Goal: Information Seeking & Learning: Learn about a topic

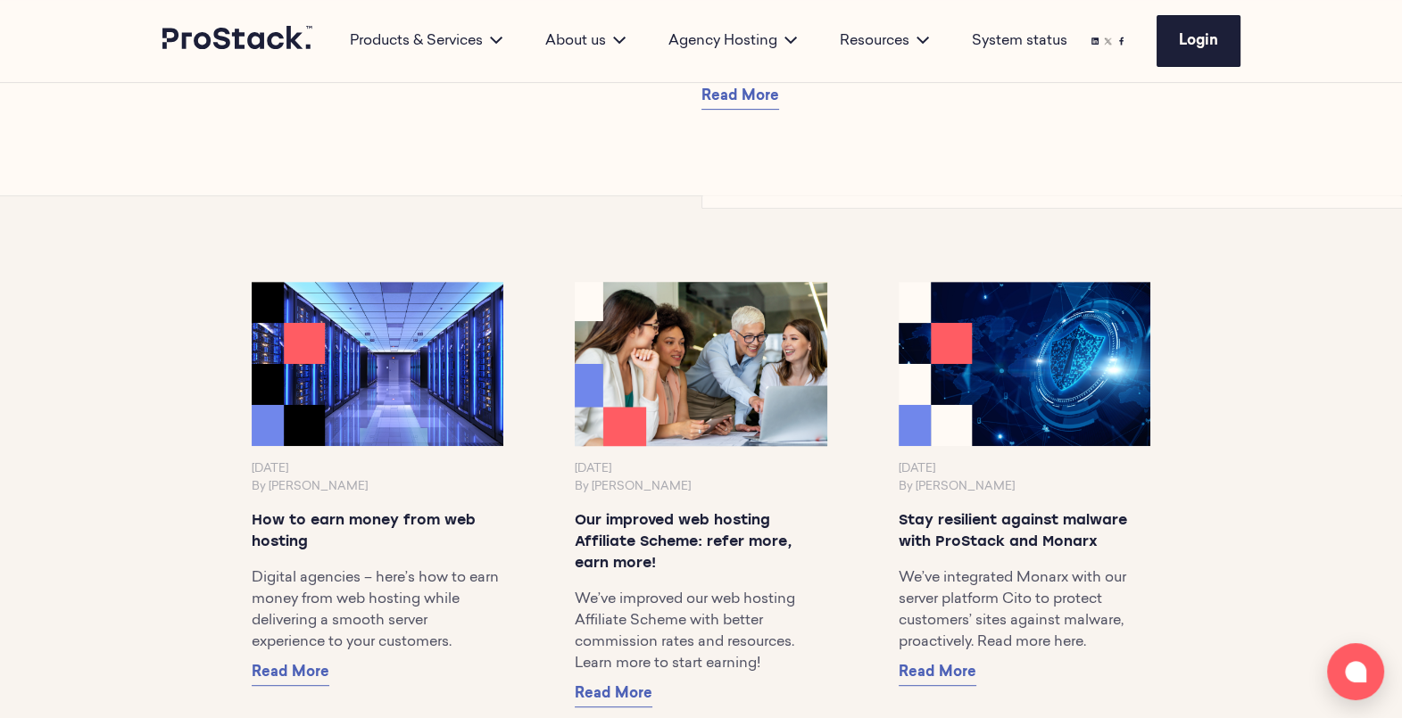
click at [678, 383] on img at bounding box center [701, 364] width 265 height 172
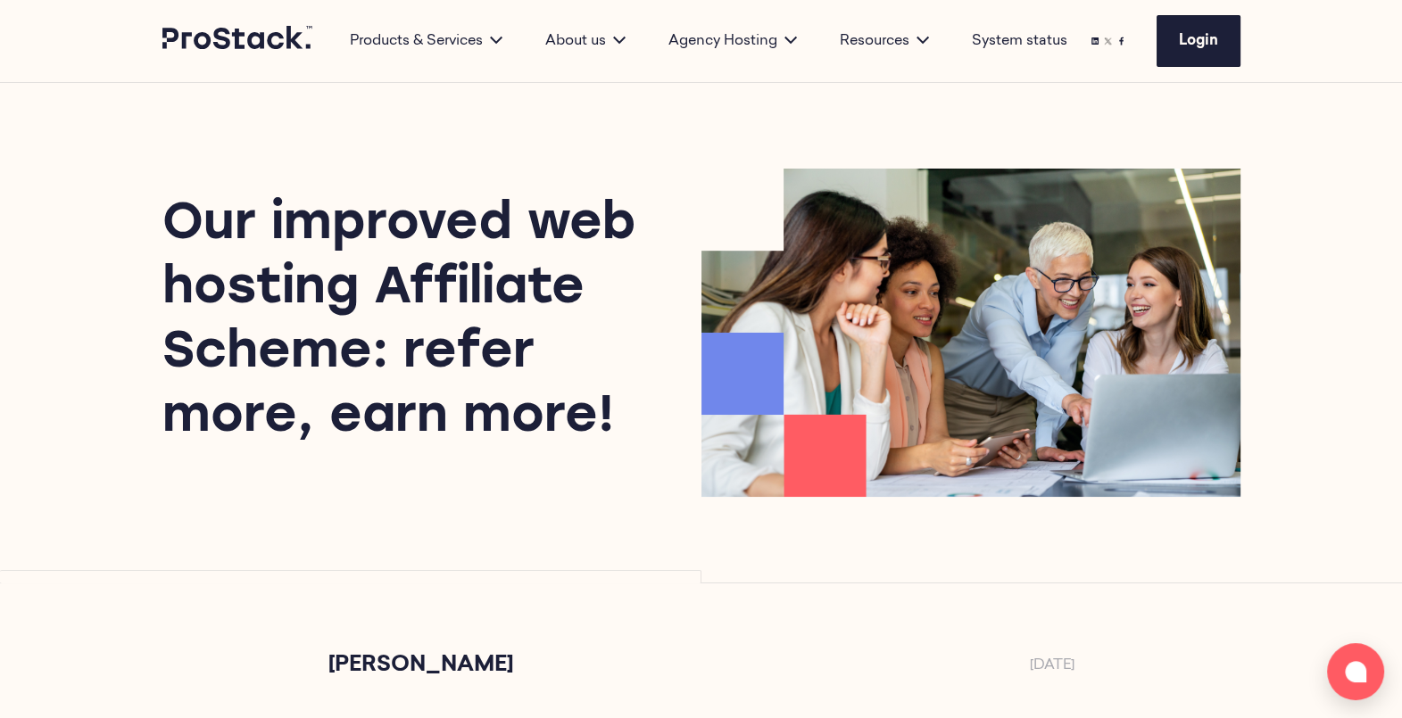
click at [425, 532] on div "Our improved web hosting Affiliate Scheme: refer more, earn more!" at bounding box center [701, 333] width 1221 height 500
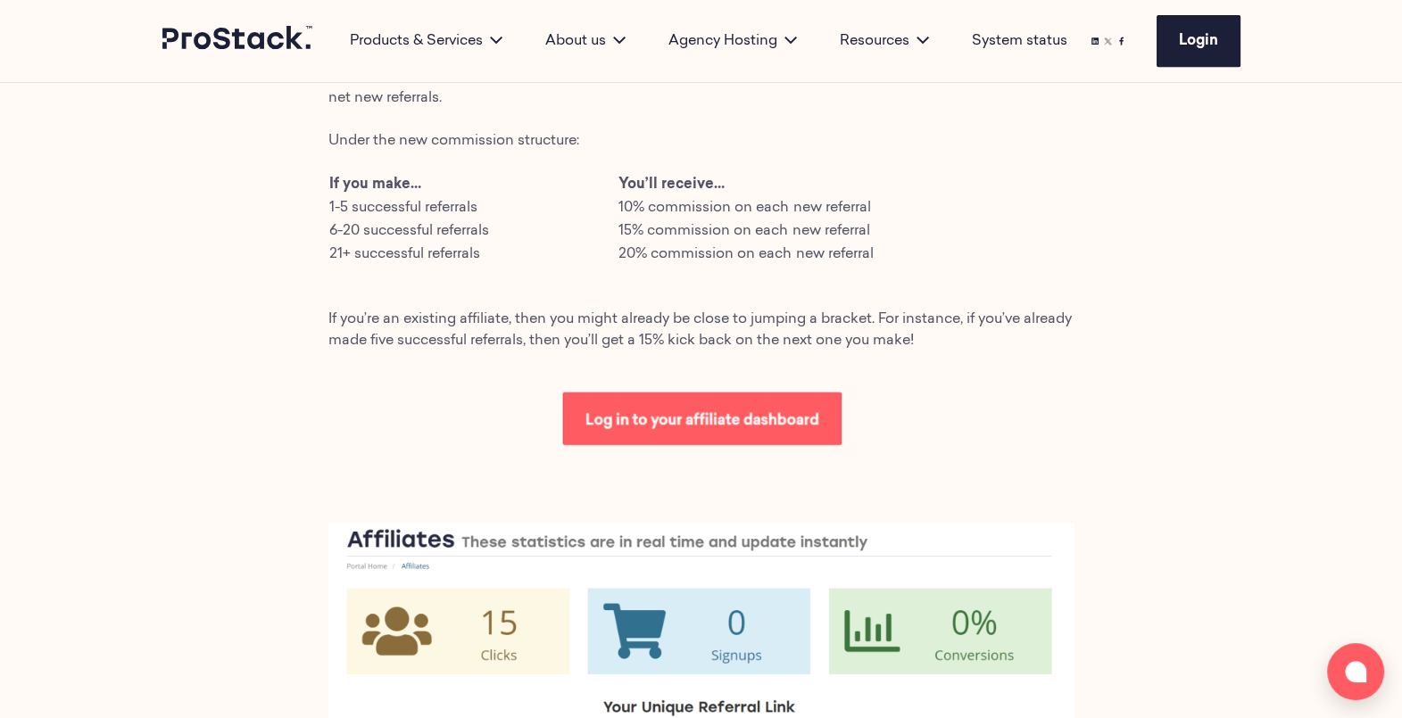
scroll to position [1148, 0]
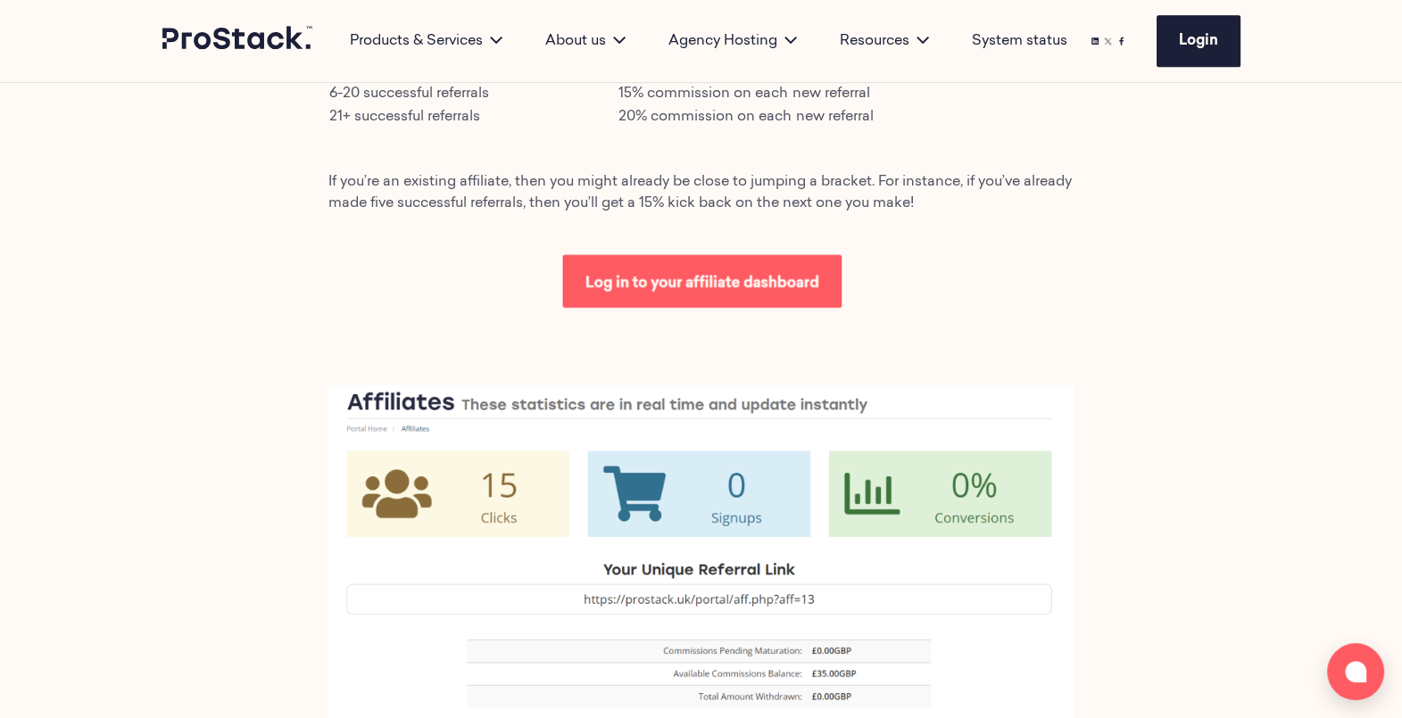
click at [382, 398] on img at bounding box center [701, 658] width 746 height 544
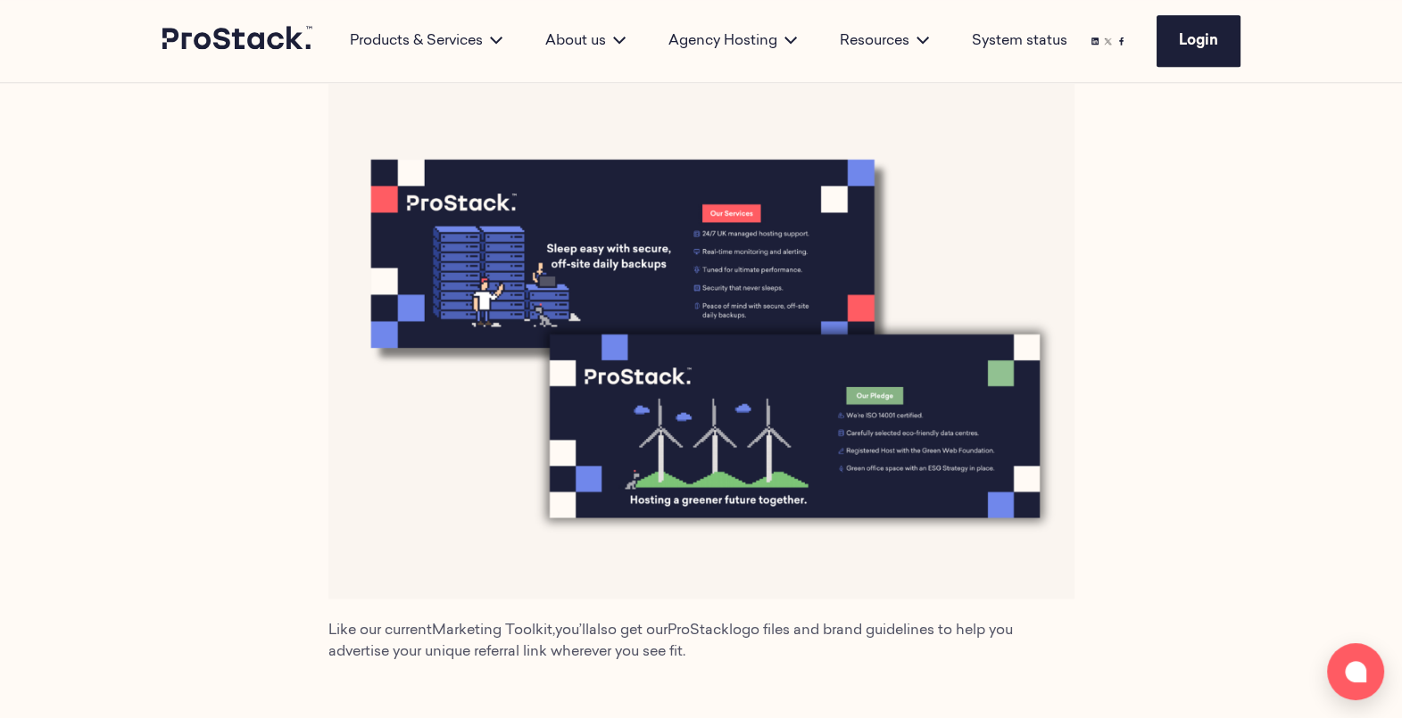
scroll to position [2346, 0]
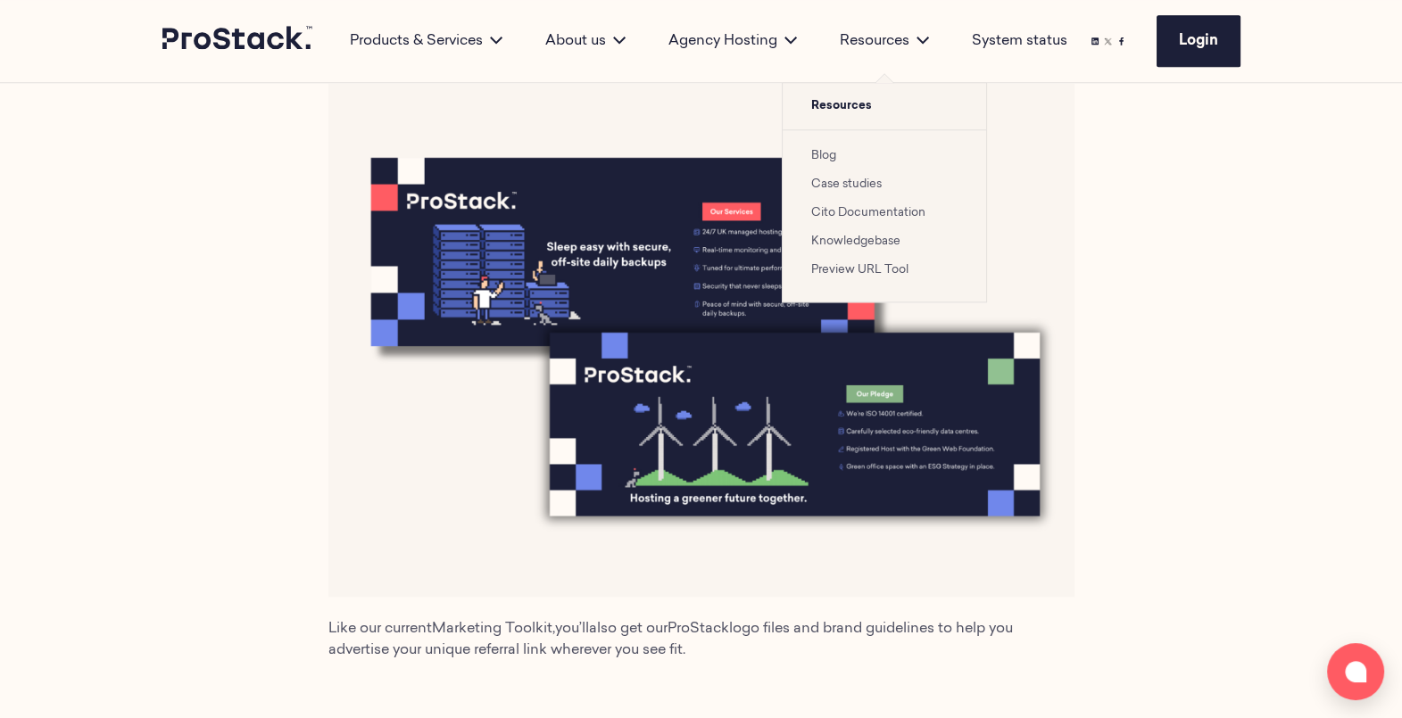
click at [828, 153] on link "Blog" at bounding box center [823, 156] width 25 height 12
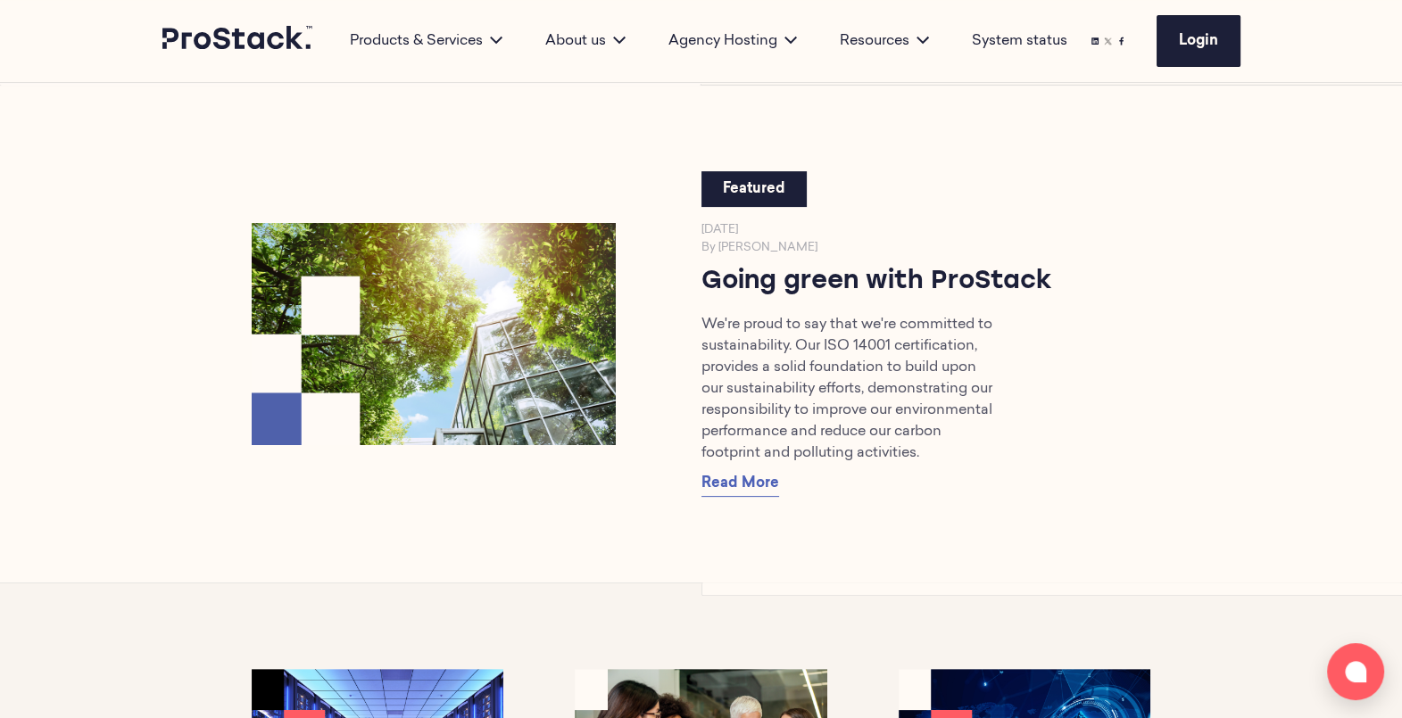
scroll to position [929, 0]
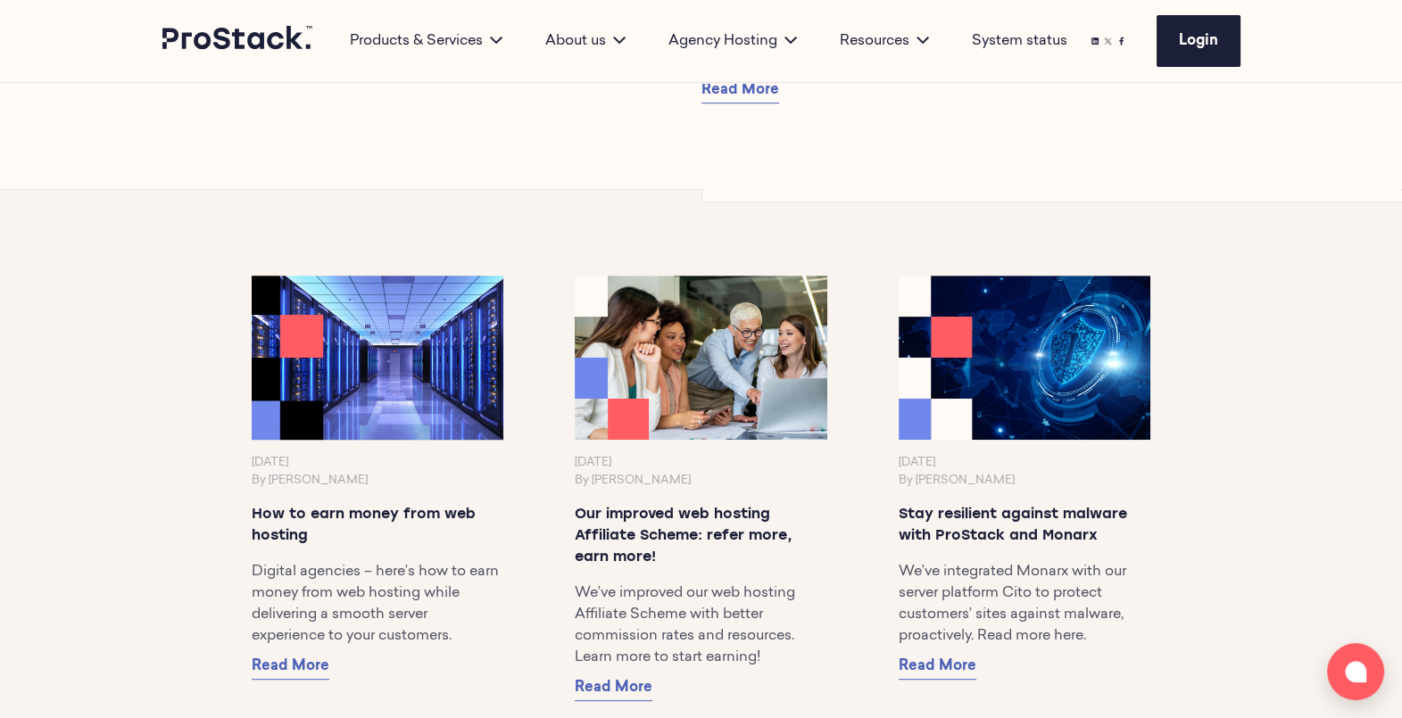
click at [386, 402] on img at bounding box center [377, 358] width 265 height 172
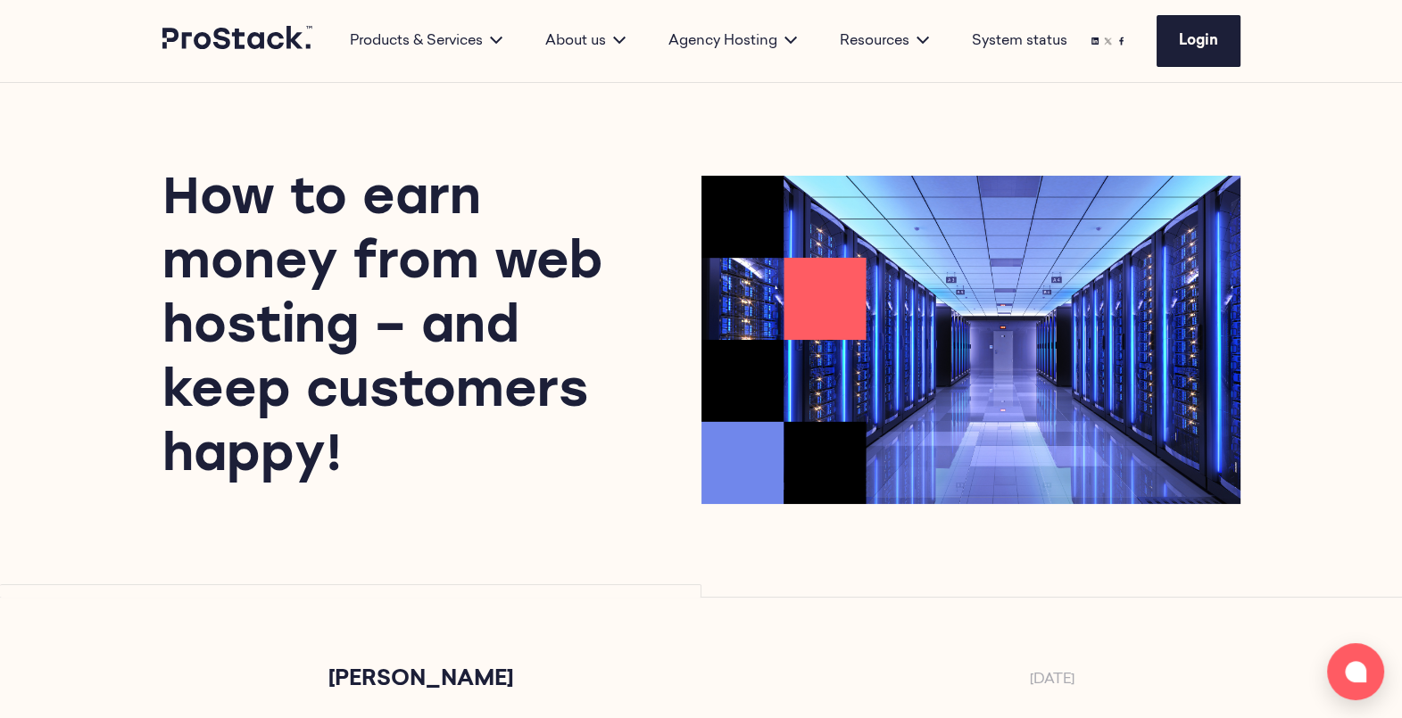
drag, startPoint x: 370, startPoint y: 469, endPoint x: 154, endPoint y: 199, distance: 346.0
click at [154, 199] on div "How to earn money from web hosting – and keep customers happy!" at bounding box center [701, 340] width 1221 height 514
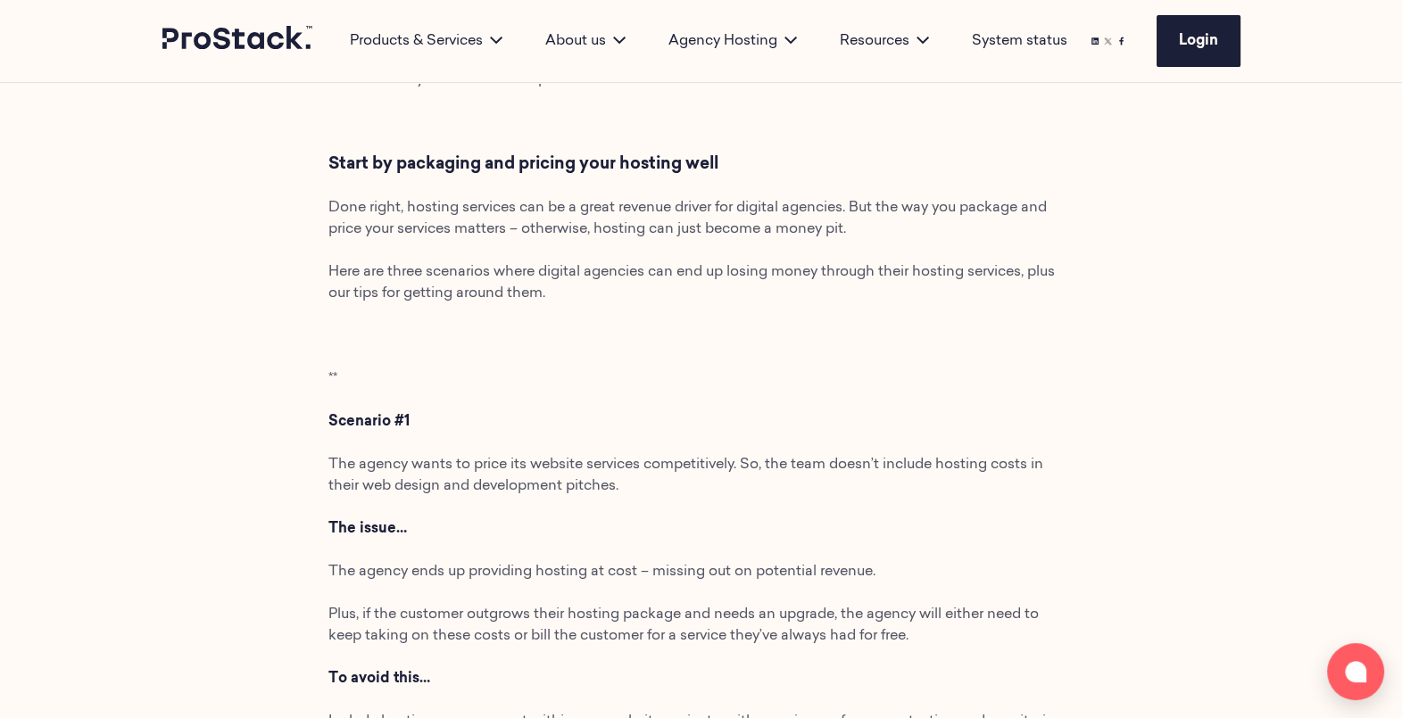
scroll to position [981, 0]
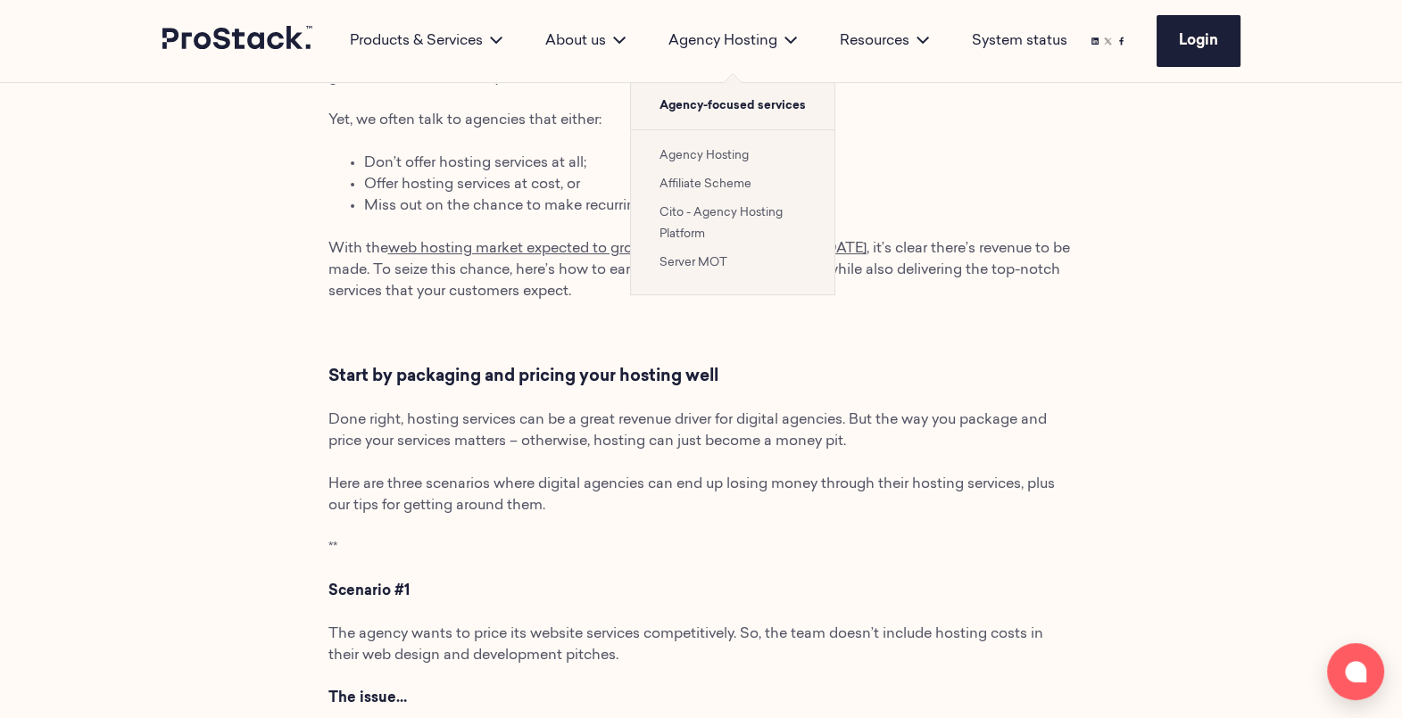
scroll to position [96, 0]
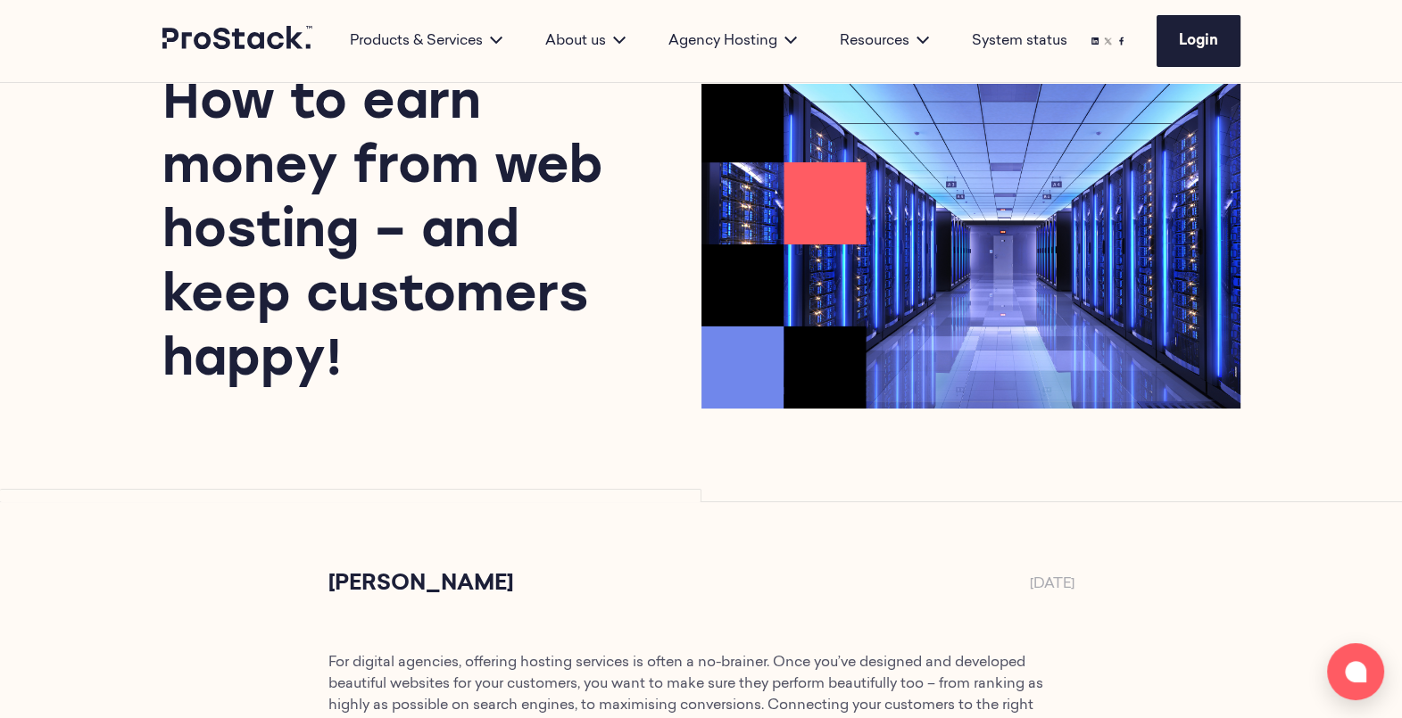
drag, startPoint x: 348, startPoint y: 362, endPoint x: 161, endPoint y: 124, distance: 303.2
click at [161, 124] on div "How to earn money from web hosting – and keep customers happy!" at bounding box center [701, 245] width 1221 height 514
copy h1 "How to earn money from web hosting – and keep customers happy!"
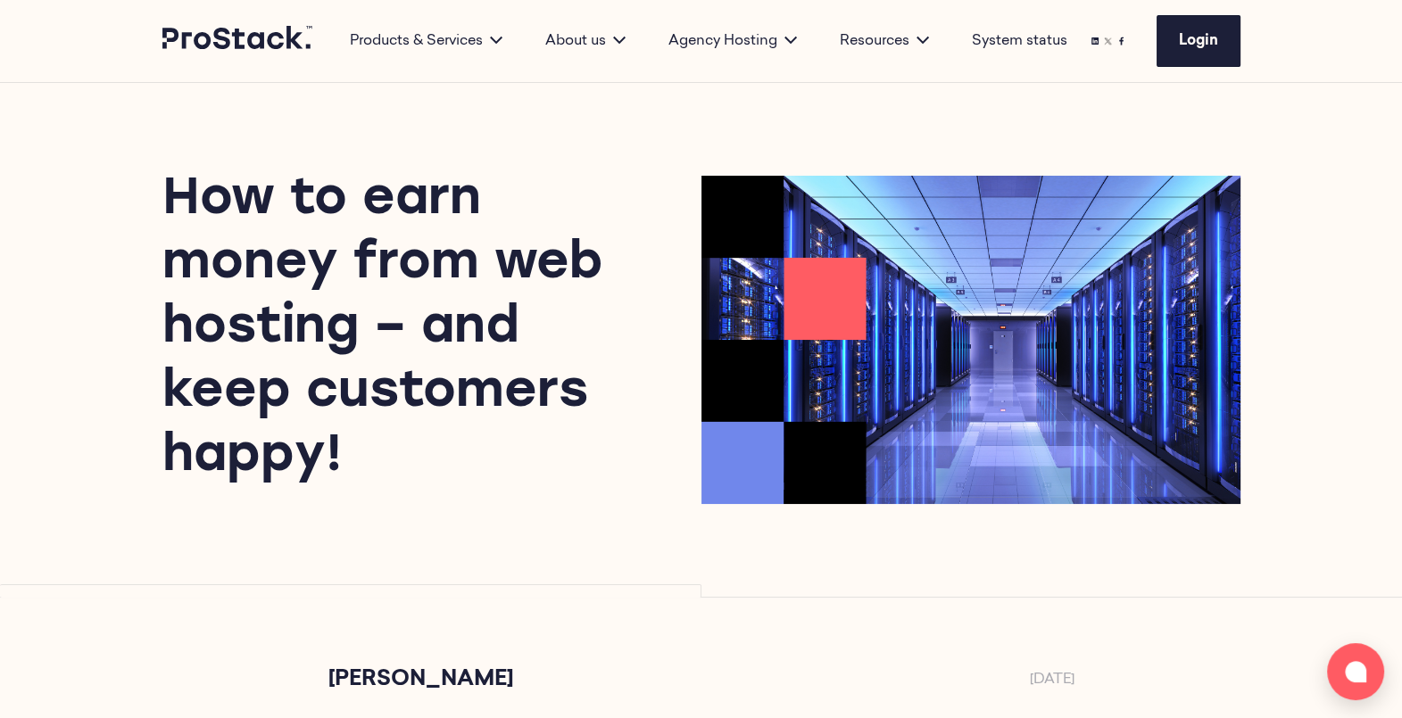
scroll to position [423, 0]
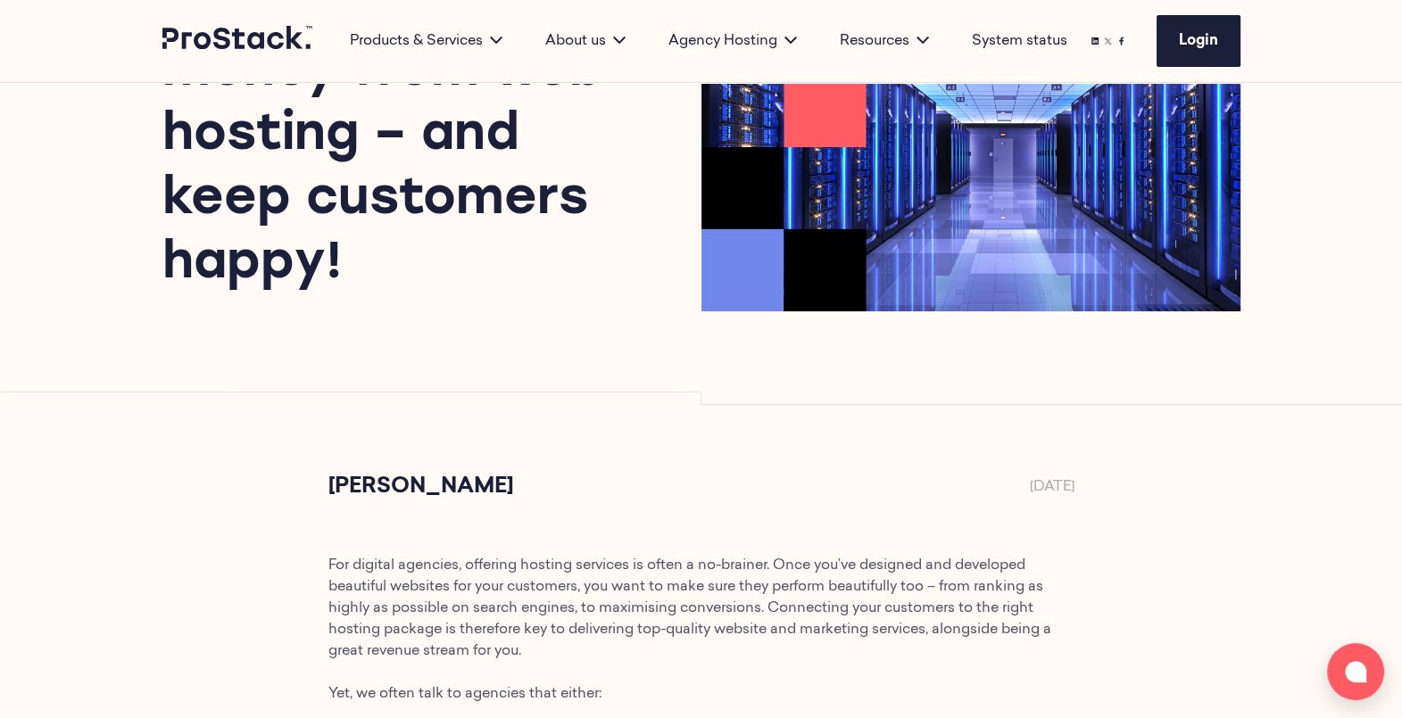
scroll to position [152, 0]
